Goal: Task Accomplishment & Management: Complete application form

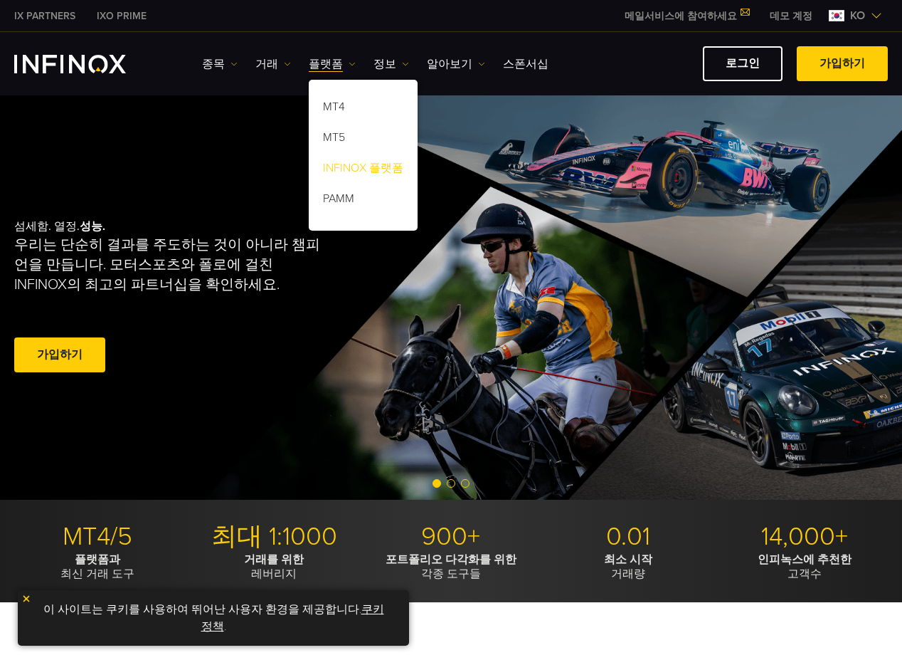
click at [342, 164] on link "INFINOX 플랫폼" at bounding box center [363, 170] width 109 height 31
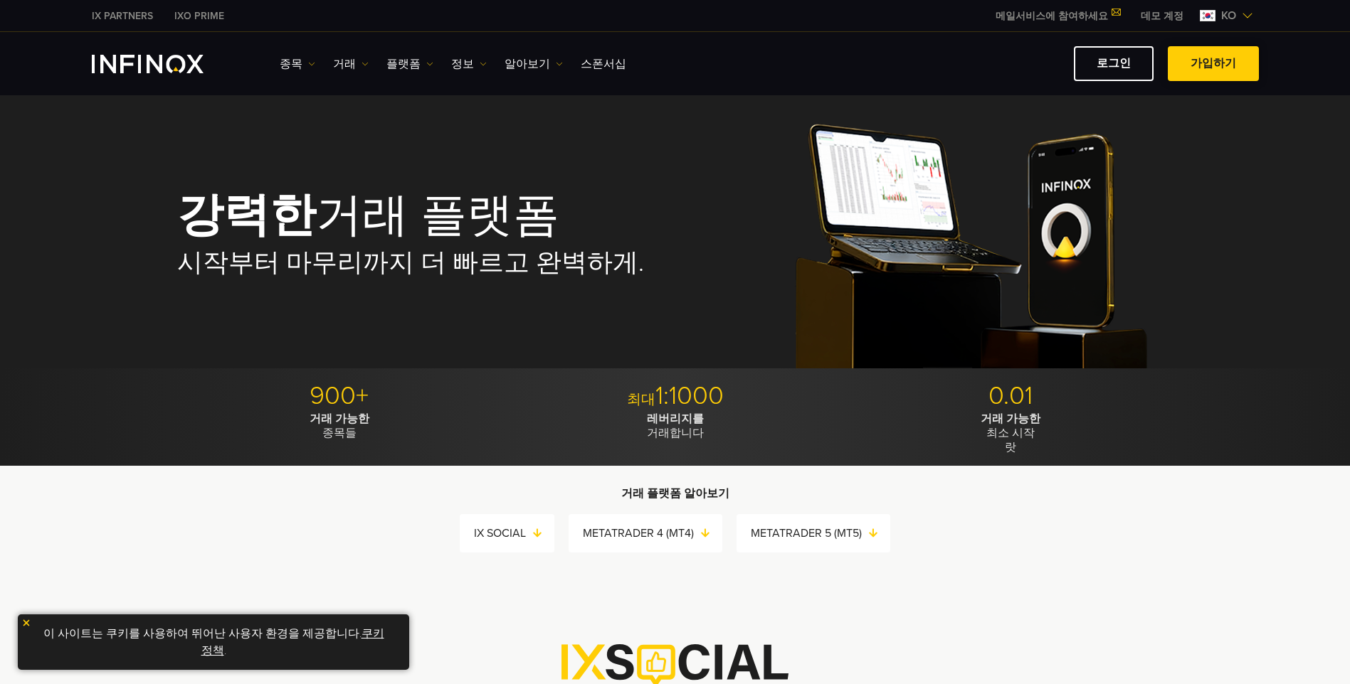
click at [902, 57] on link "가입하기" at bounding box center [1213, 63] width 91 height 35
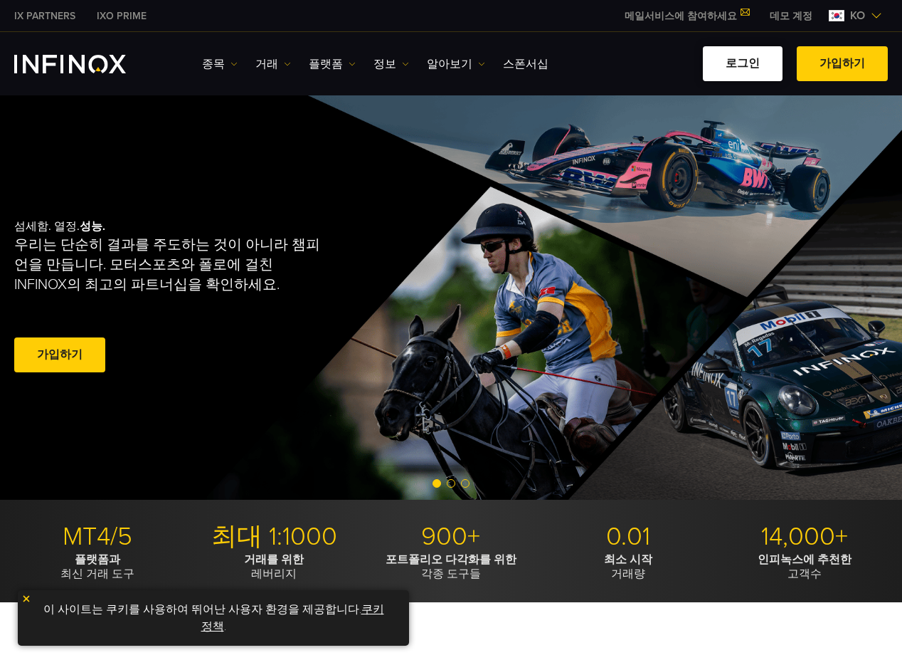
click at [753, 65] on link "로그인" at bounding box center [743, 63] width 80 height 35
